Goal: Transaction & Acquisition: Purchase product/service

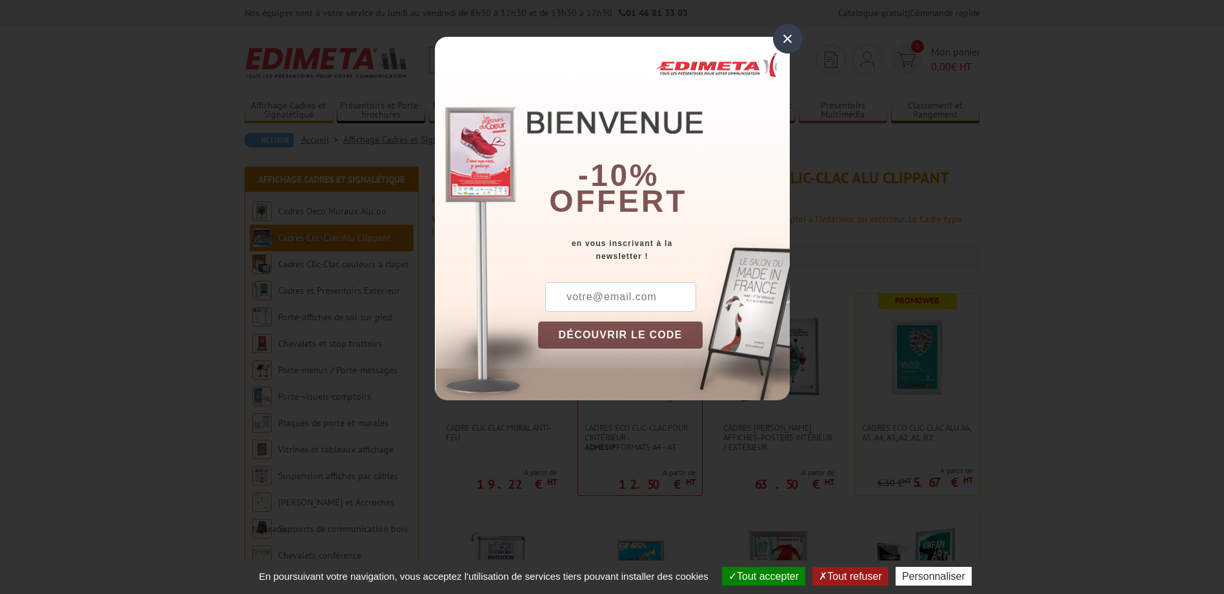
click at [787, 41] on div "×" at bounding box center [788, 39] width 30 height 30
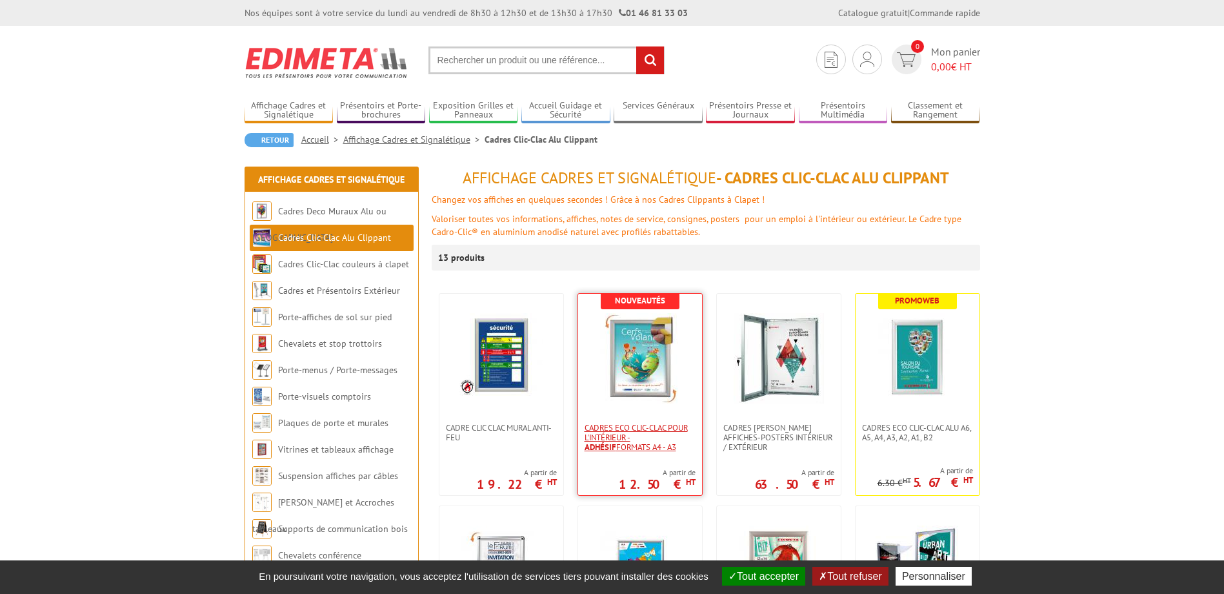
click at [633, 432] on span "Cadres Eco Clic-Clac pour l'intérieur - Adhésif formats A4 - A3" at bounding box center [640, 437] width 111 height 29
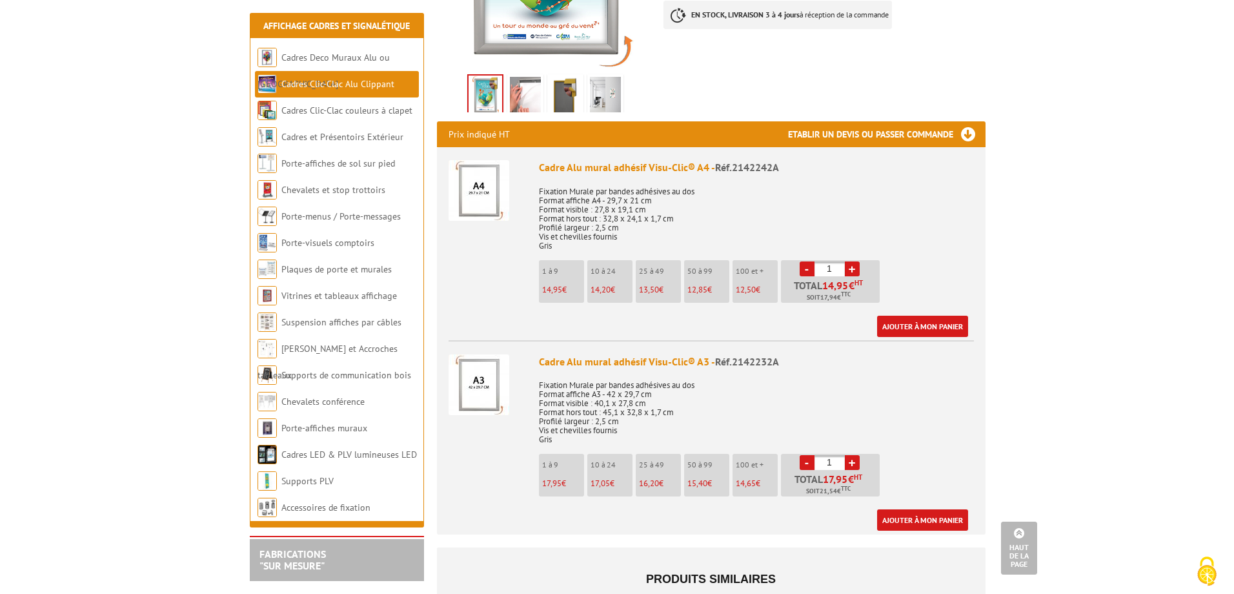
scroll to position [258, 0]
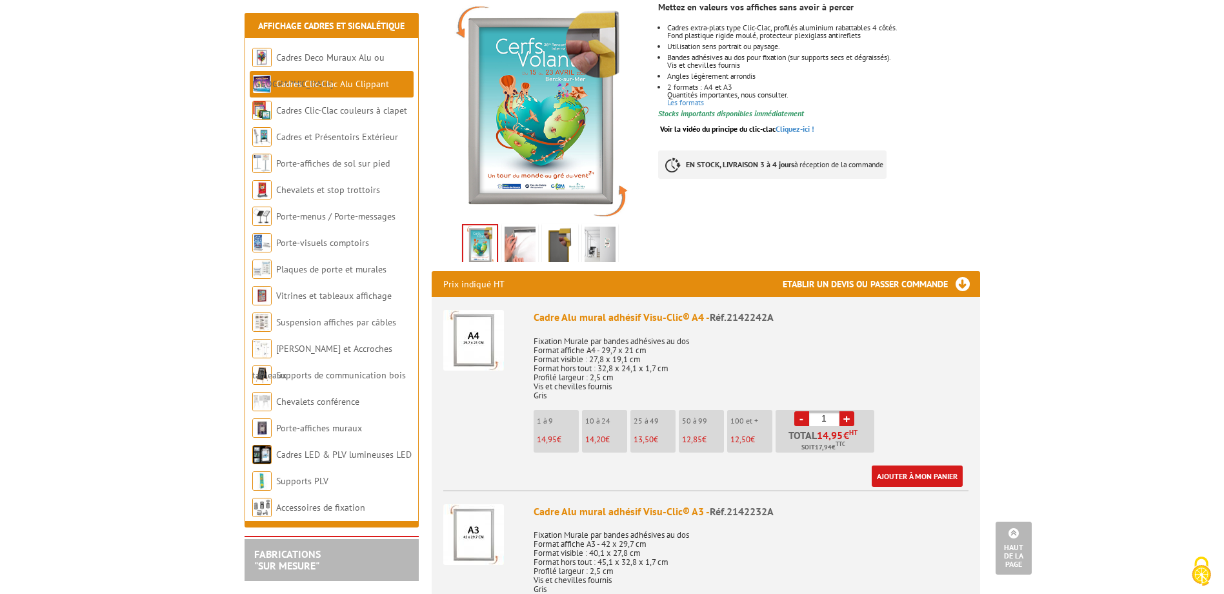
click at [844, 411] on link "+" at bounding box center [847, 418] width 15 height 15
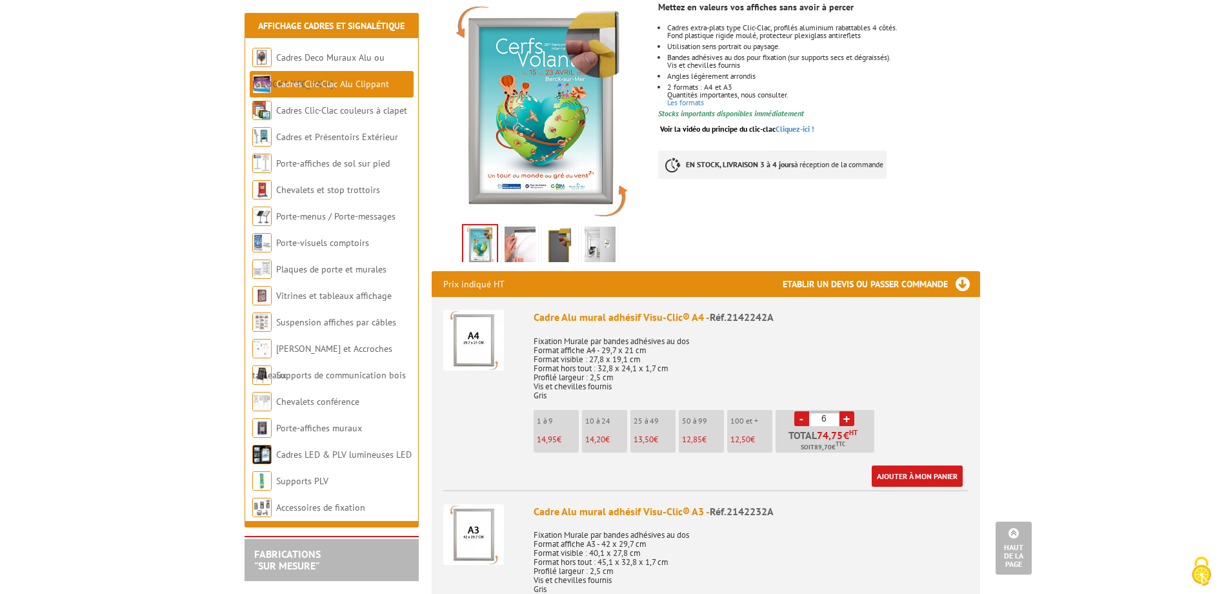
click at [844, 411] on link "+" at bounding box center [847, 418] width 15 height 15
drag, startPoint x: 833, startPoint y: 382, endPoint x: 809, endPoint y: 381, distance: 23.3
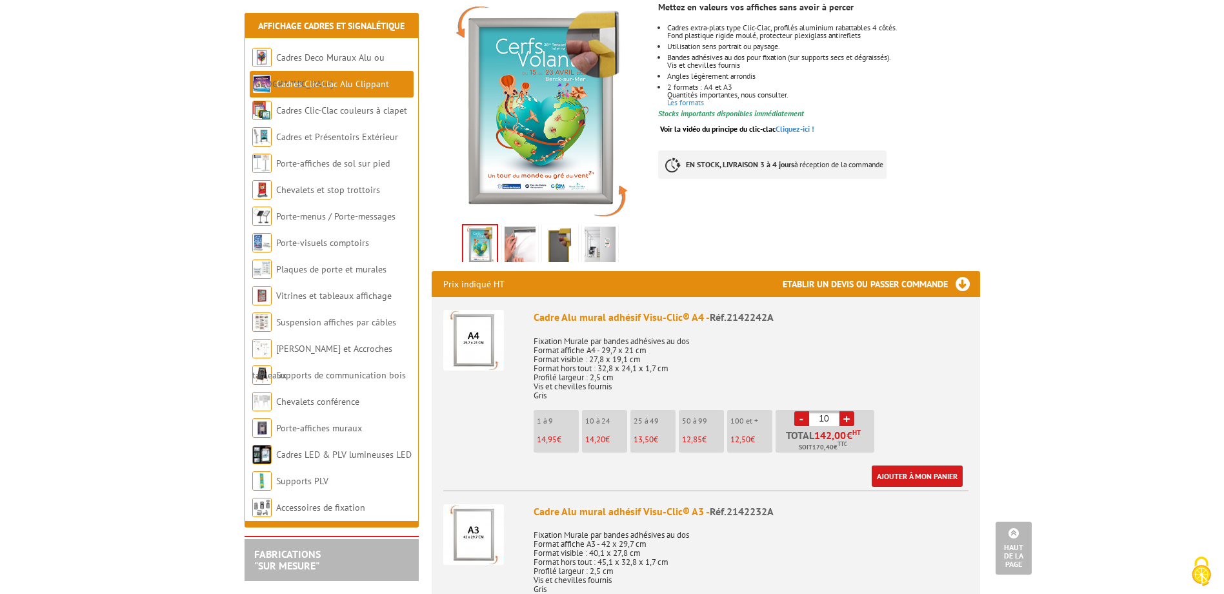
click at [809, 411] on input "10" at bounding box center [824, 418] width 30 height 15
type input "20"
click at [967, 393] on div "Cadre Alu mural adhésif Visu-Clic® A4 - Réf.2142242A Fixation Murale par bandes…" at bounding box center [751, 398] width 435 height 177
click at [929, 465] on link "Ajouter à mon panier" at bounding box center [917, 475] width 91 height 21
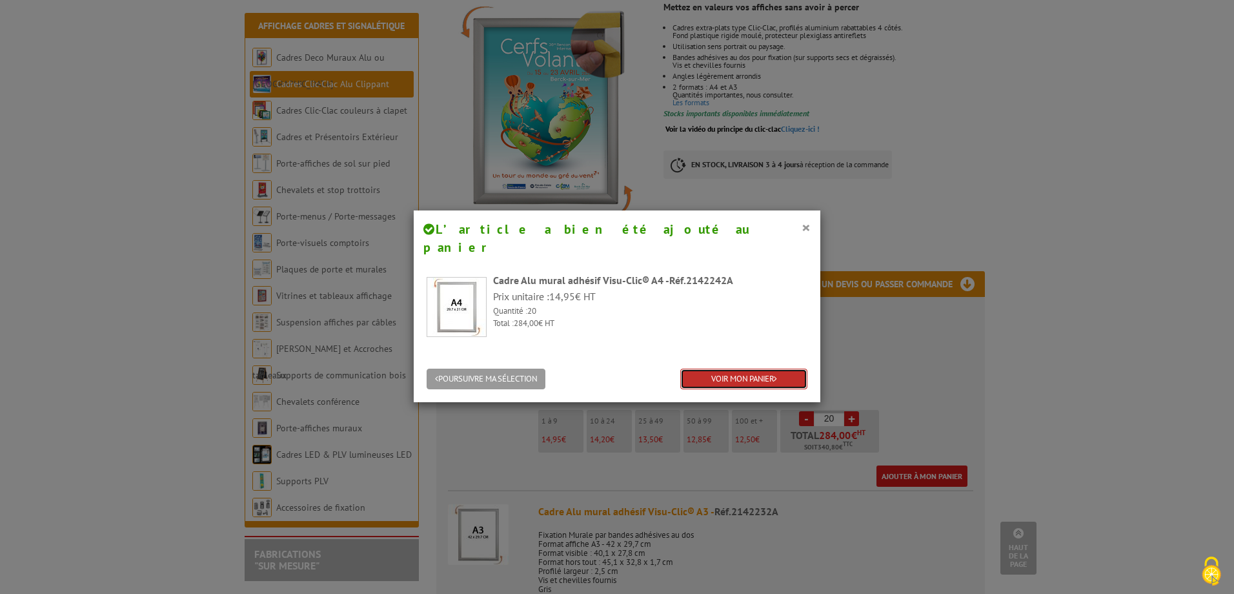
click at [741, 369] on link "VOIR MON PANIER" at bounding box center [743, 379] width 127 height 21
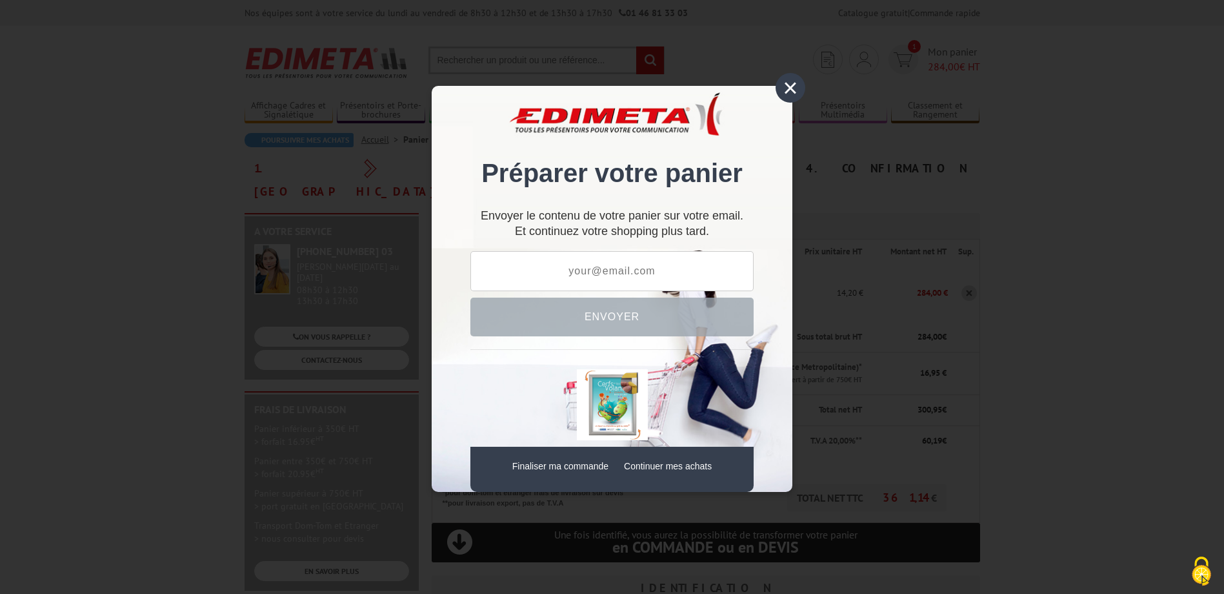
click at [795, 87] on div "×" at bounding box center [791, 88] width 30 height 30
